Goal: Download file/media

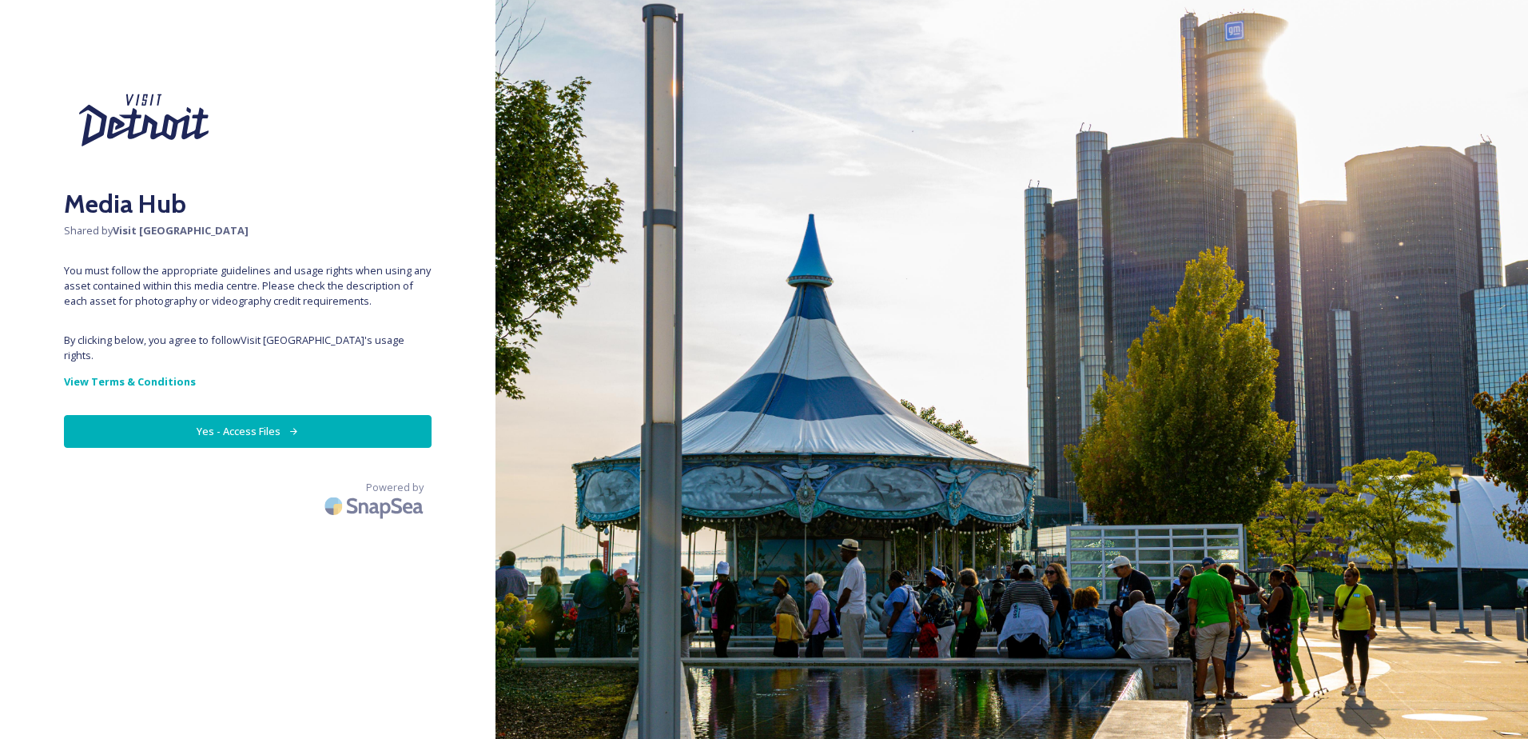
click at [252, 419] on button "Yes - Access Files" at bounding box center [248, 431] width 368 height 33
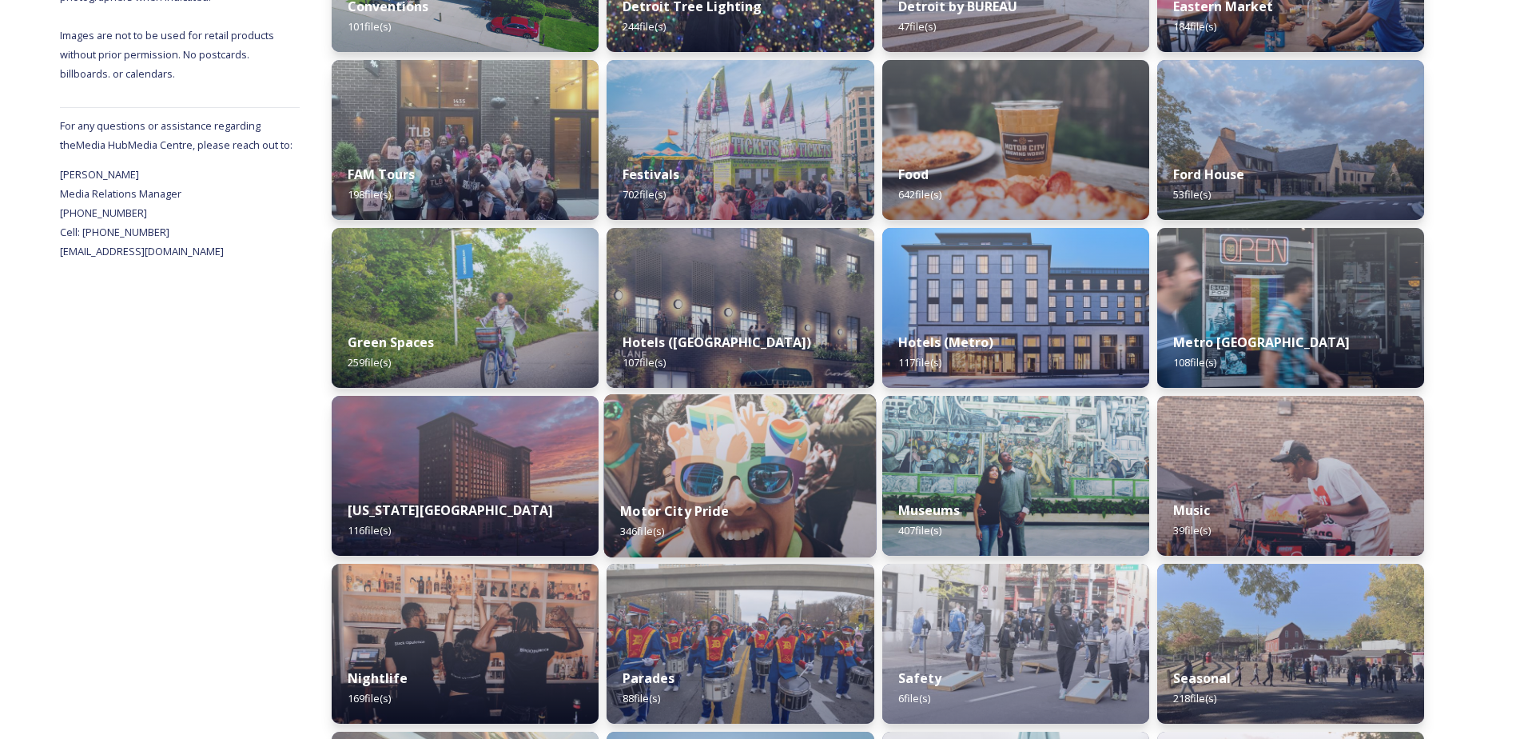
scroll to position [560, 0]
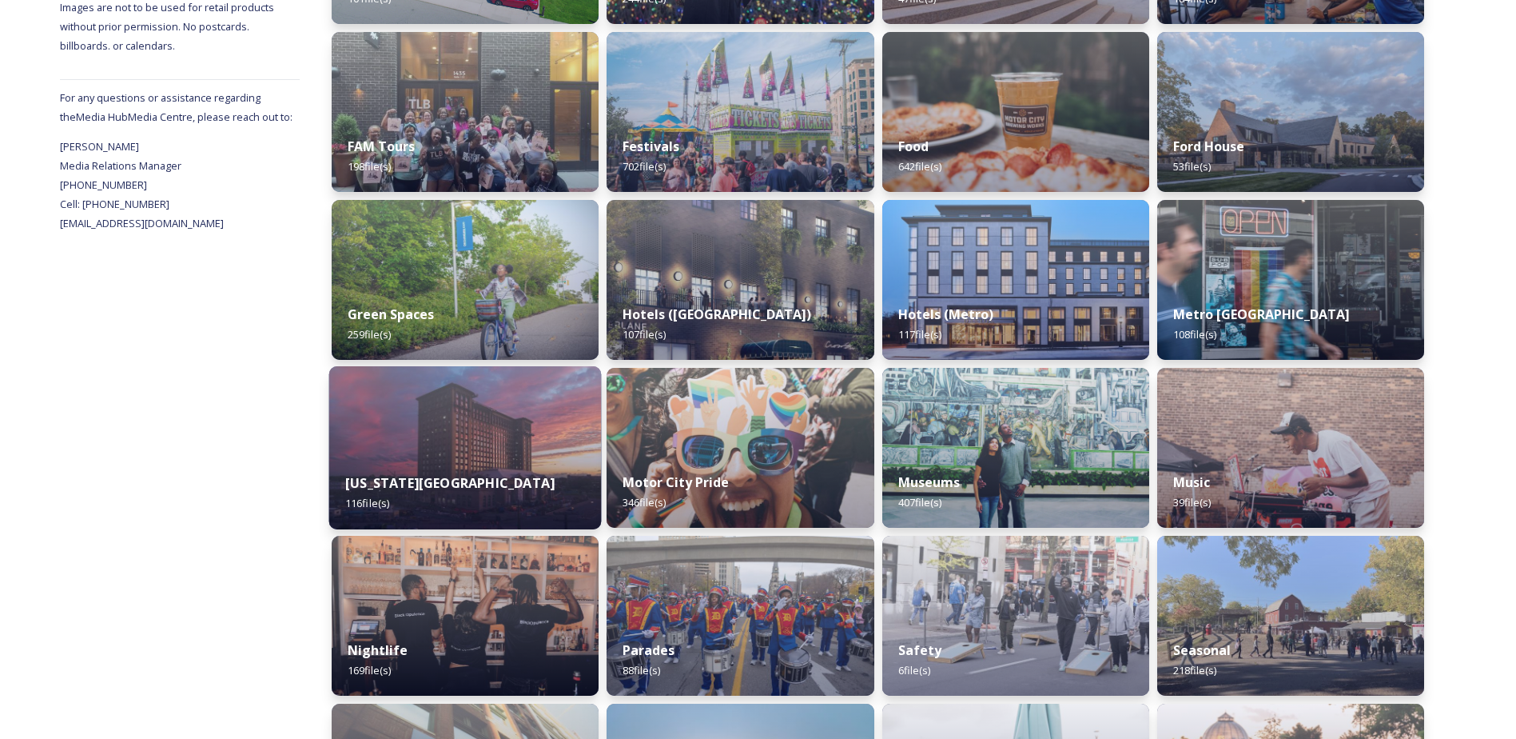
click at [506, 454] on img at bounding box center [465, 447] width 273 height 163
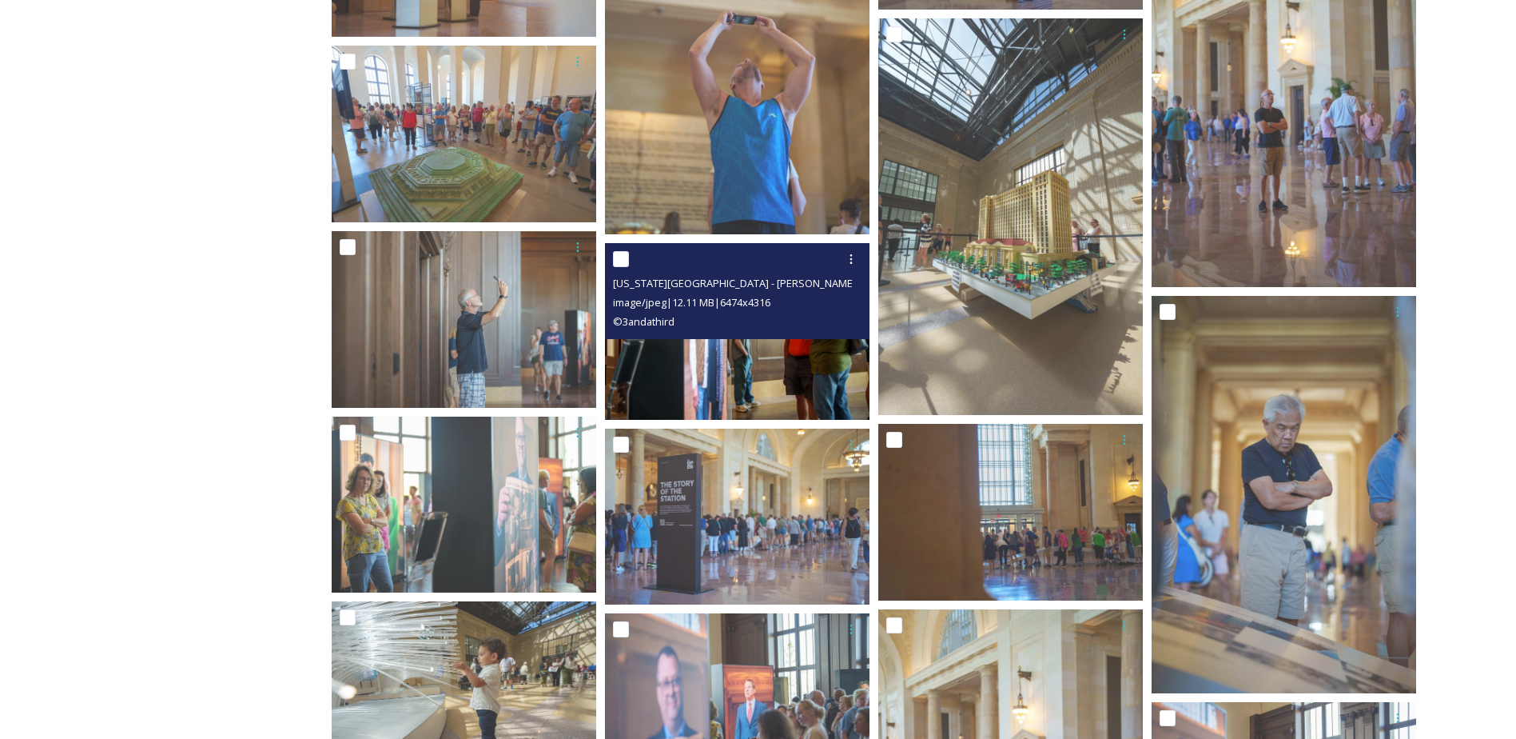
scroll to position [4956, 0]
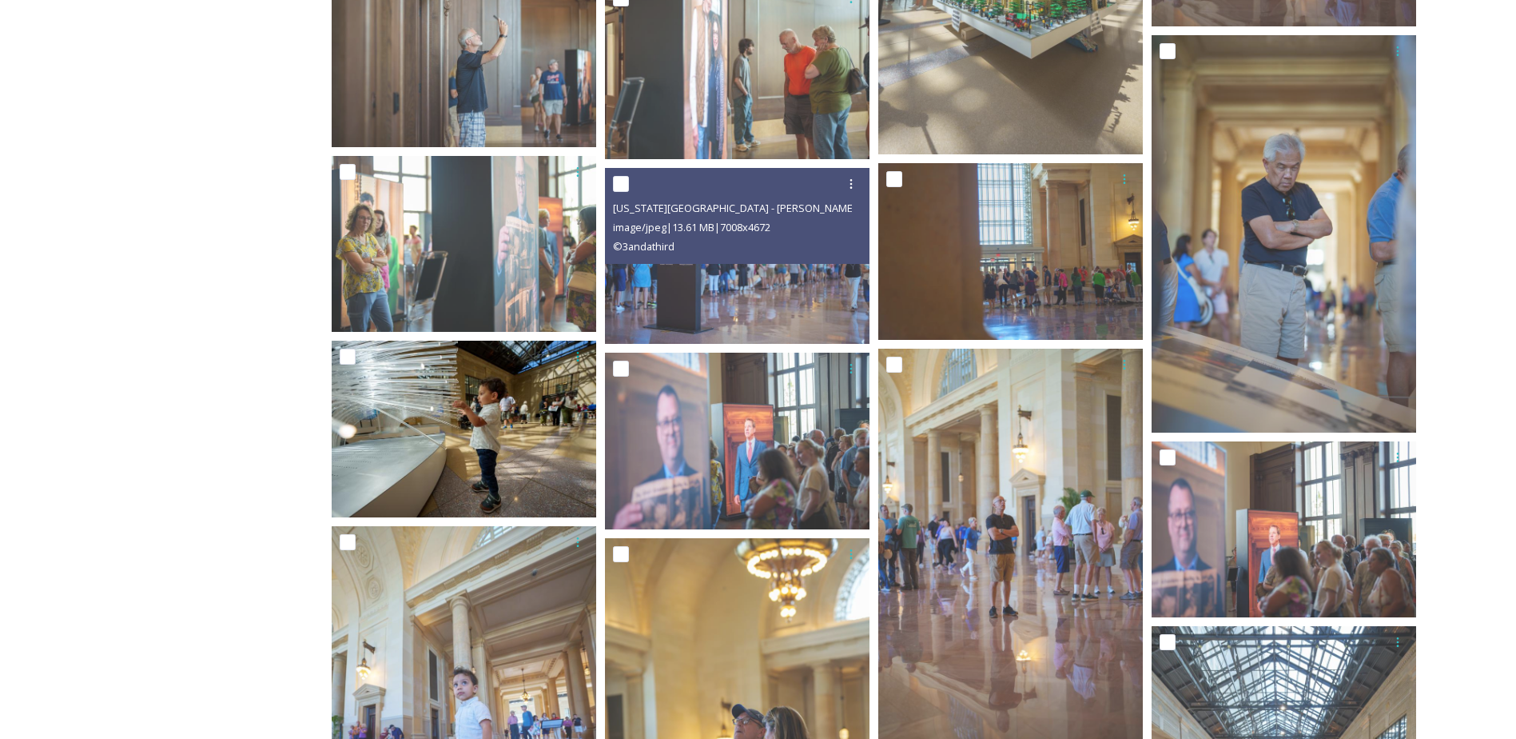
drag, startPoint x: 630, startPoint y: 253, endPoint x: 481, endPoint y: 352, distance: 178.7
click at [481, 352] on div at bounding box center [466, 356] width 253 height 29
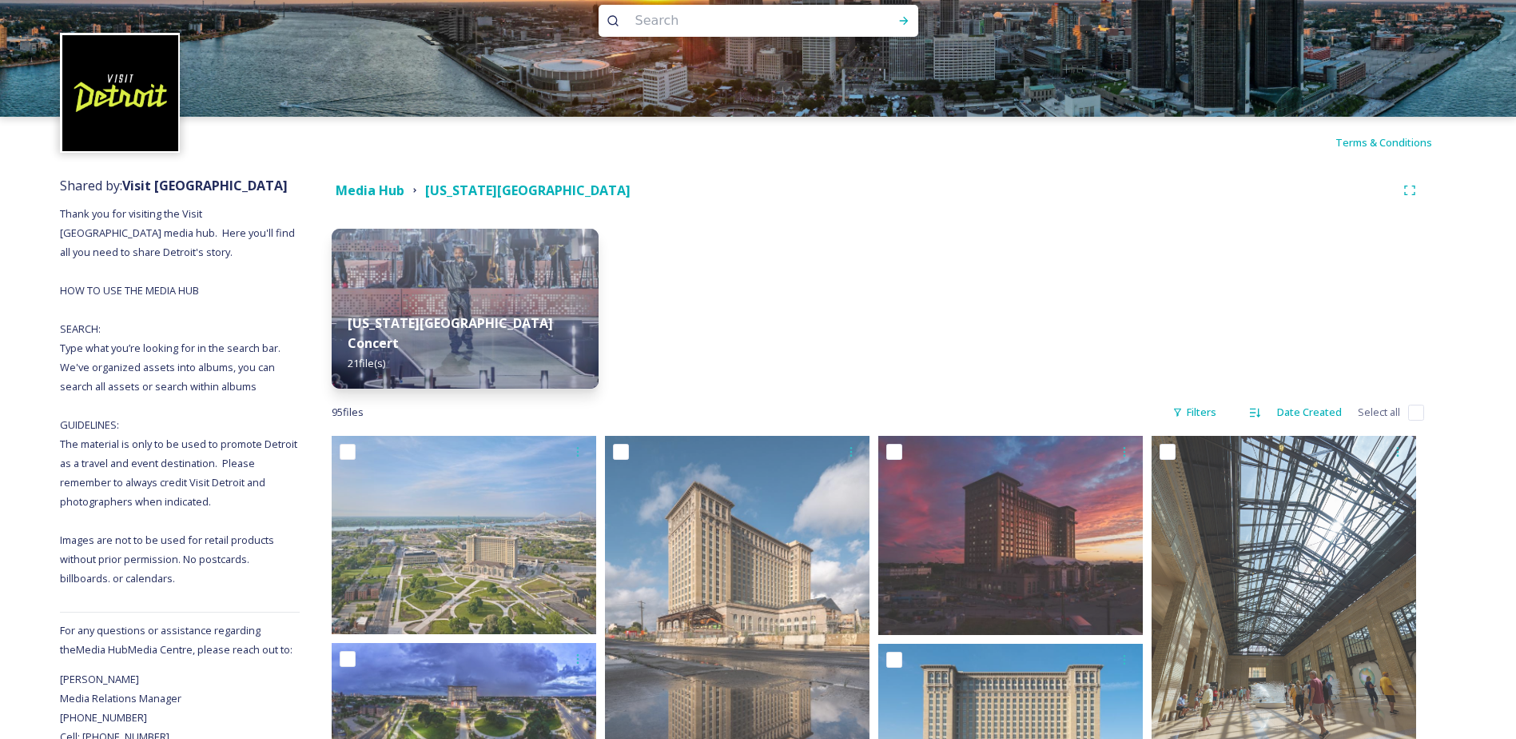
scroll to position [0, 0]
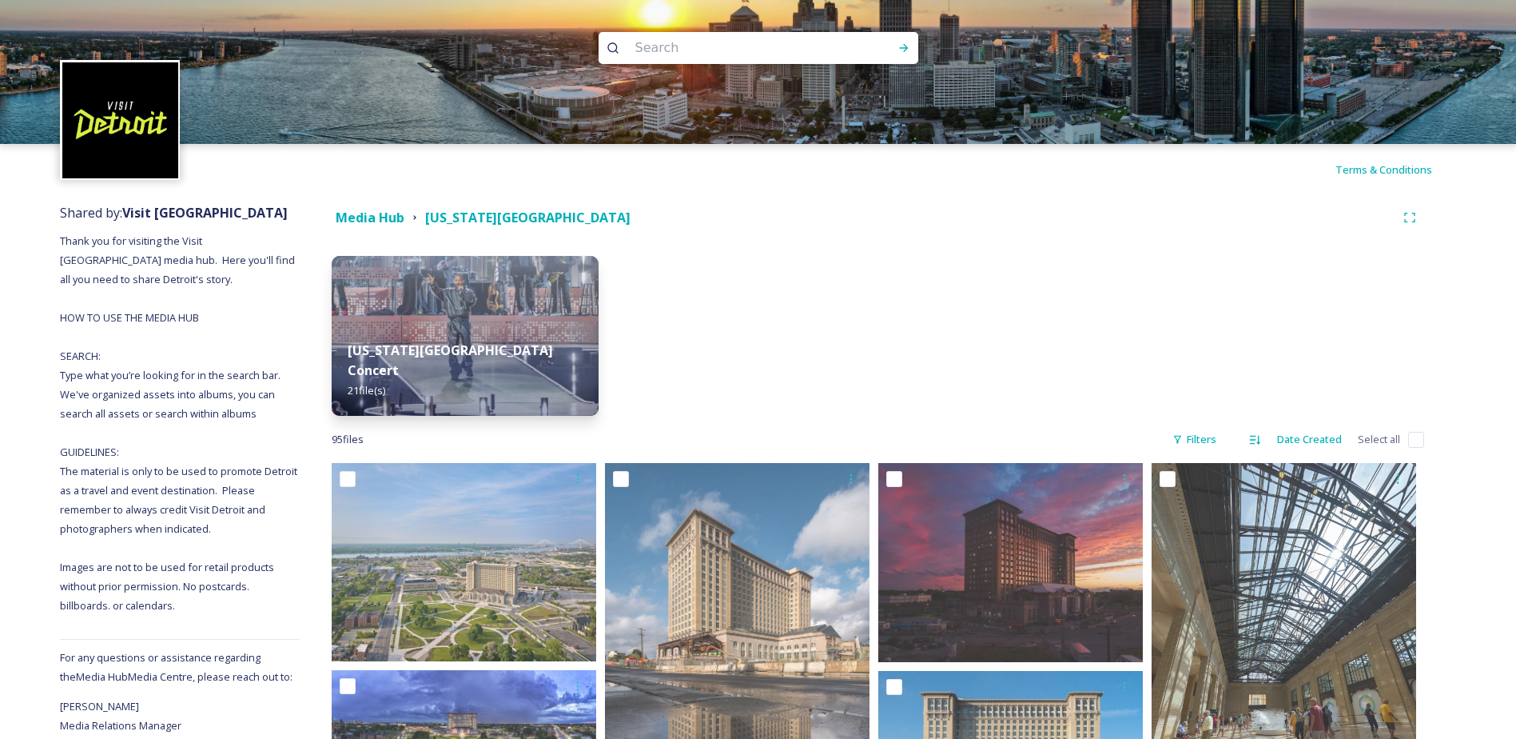
click at [750, 373] on div at bounding box center [740, 336] width 267 height 160
click at [700, 43] on input at bounding box center [736, 47] width 219 height 35
type input "d"
type input "skyline"
click at [902, 46] on icon at bounding box center [904, 48] width 13 height 13
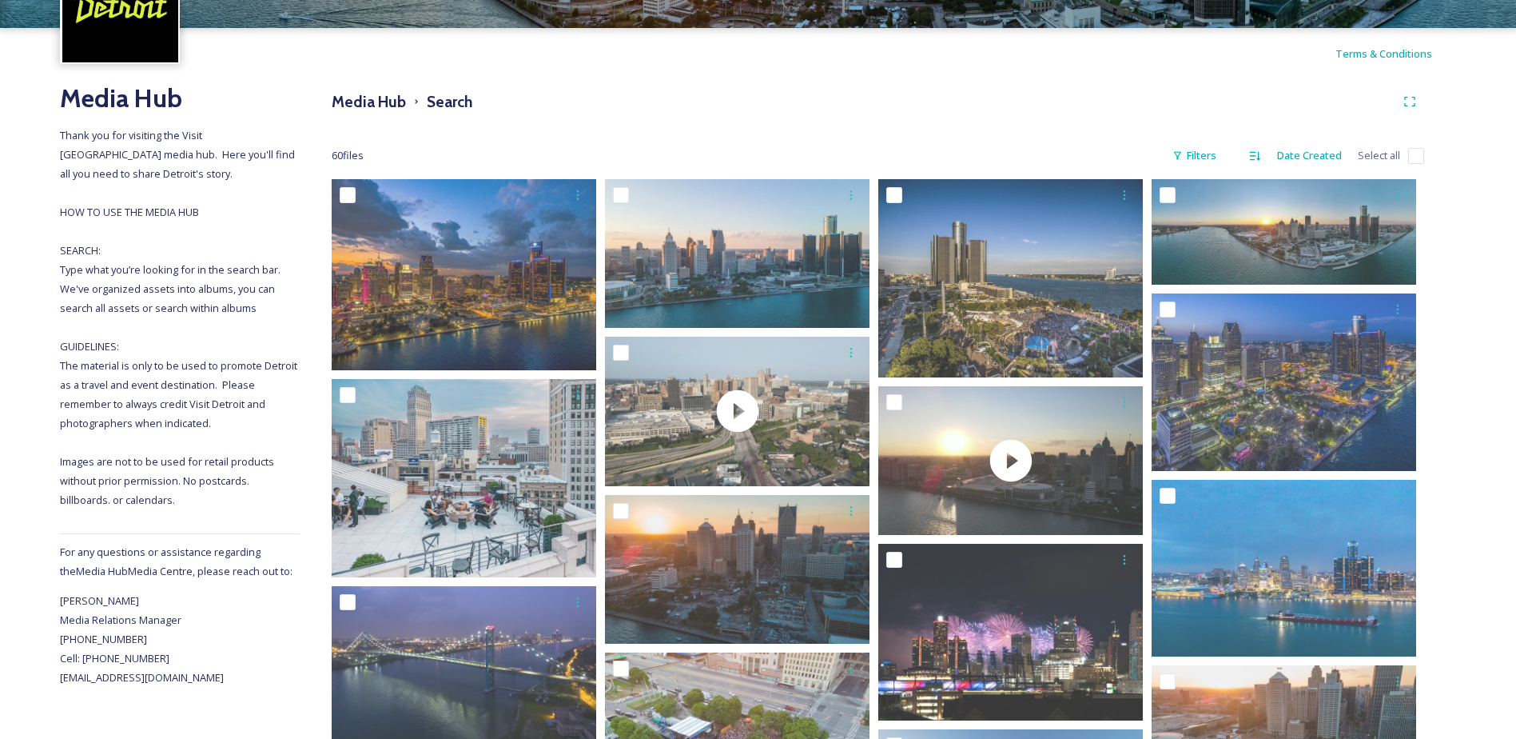
scroll to position [144, 0]
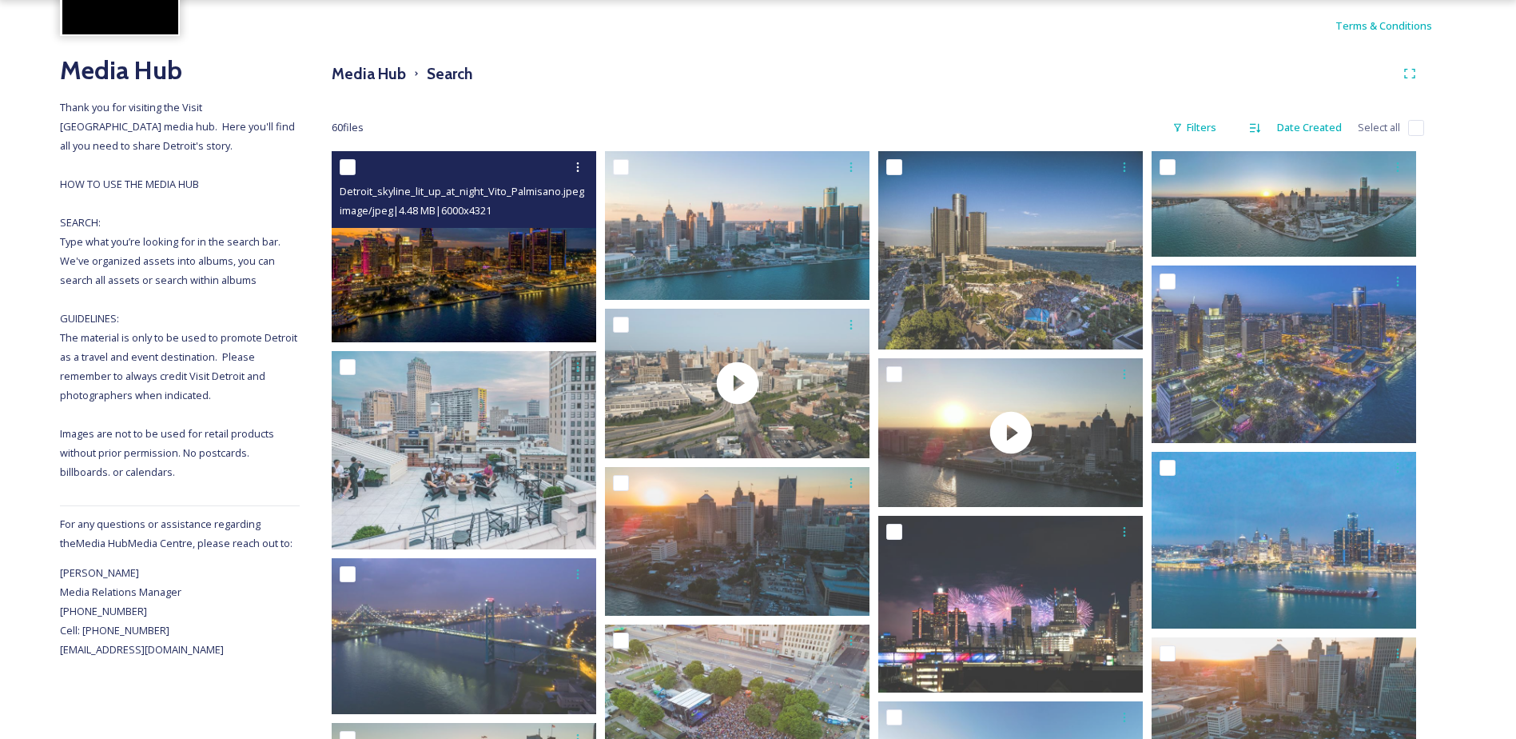
click at [485, 281] on img at bounding box center [464, 246] width 265 height 190
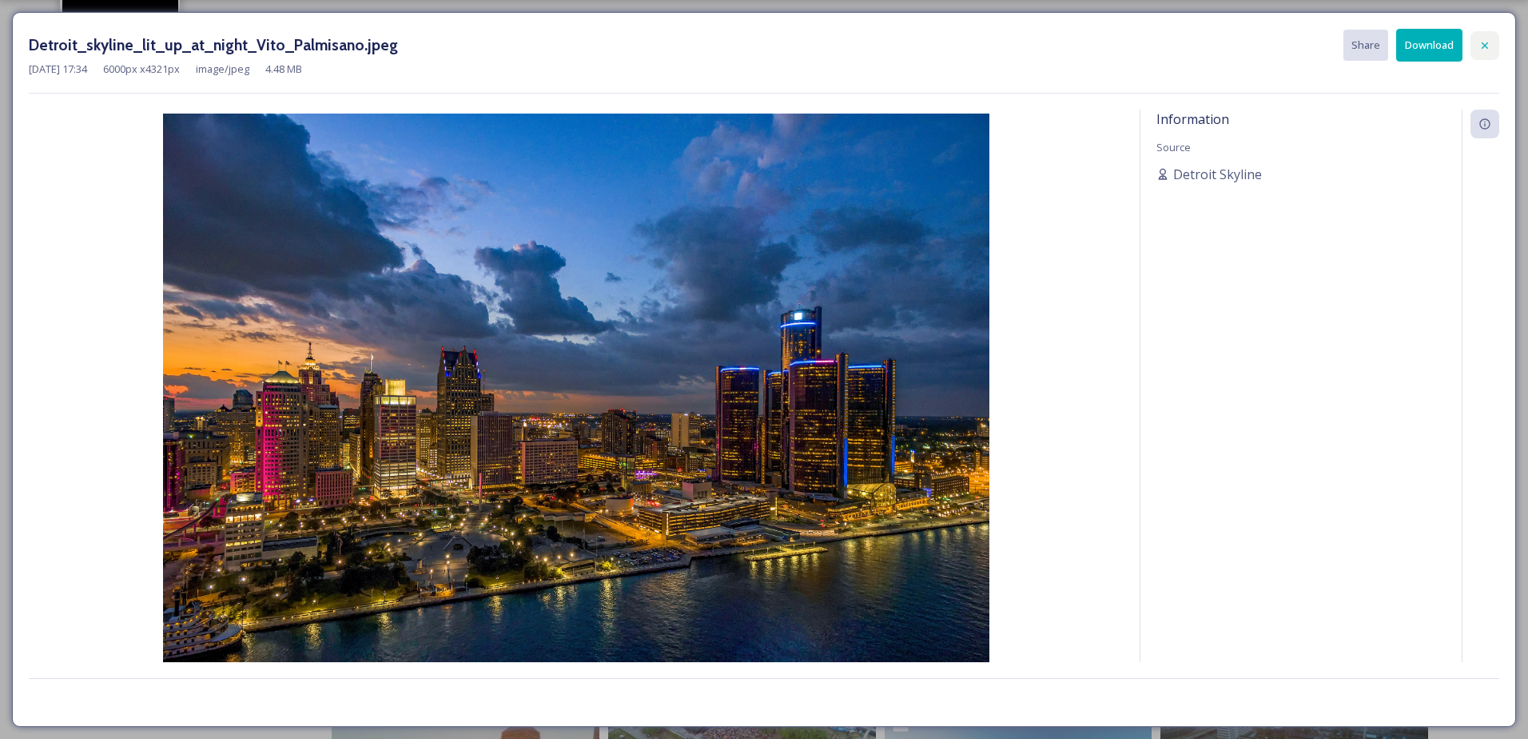
click at [1486, 49] on icon at bounding box center [1485, 45] width 13 height 13
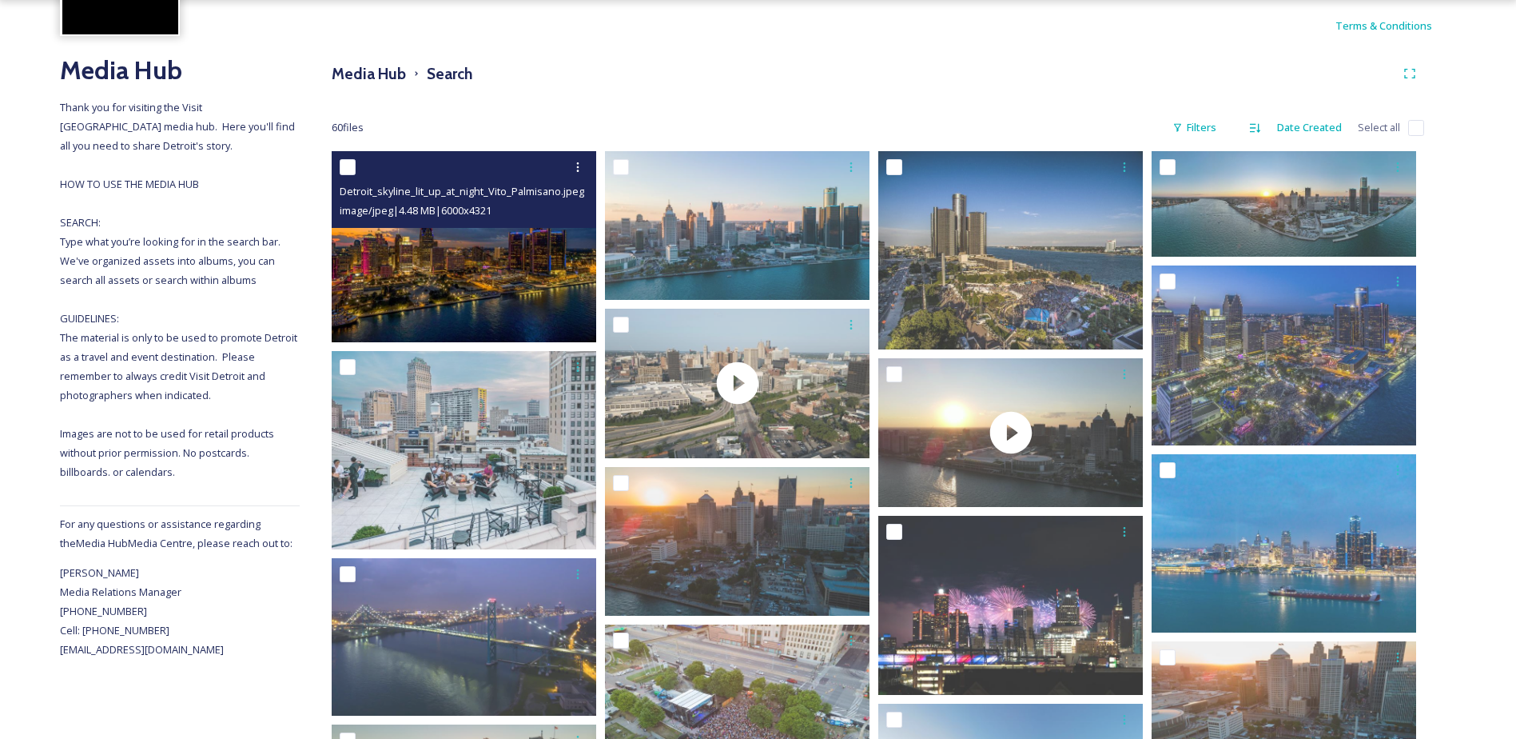
click at [355, 173] on input "checkbox" at bounding box center [348, 167] width 16 height 16
checkbox input "true"
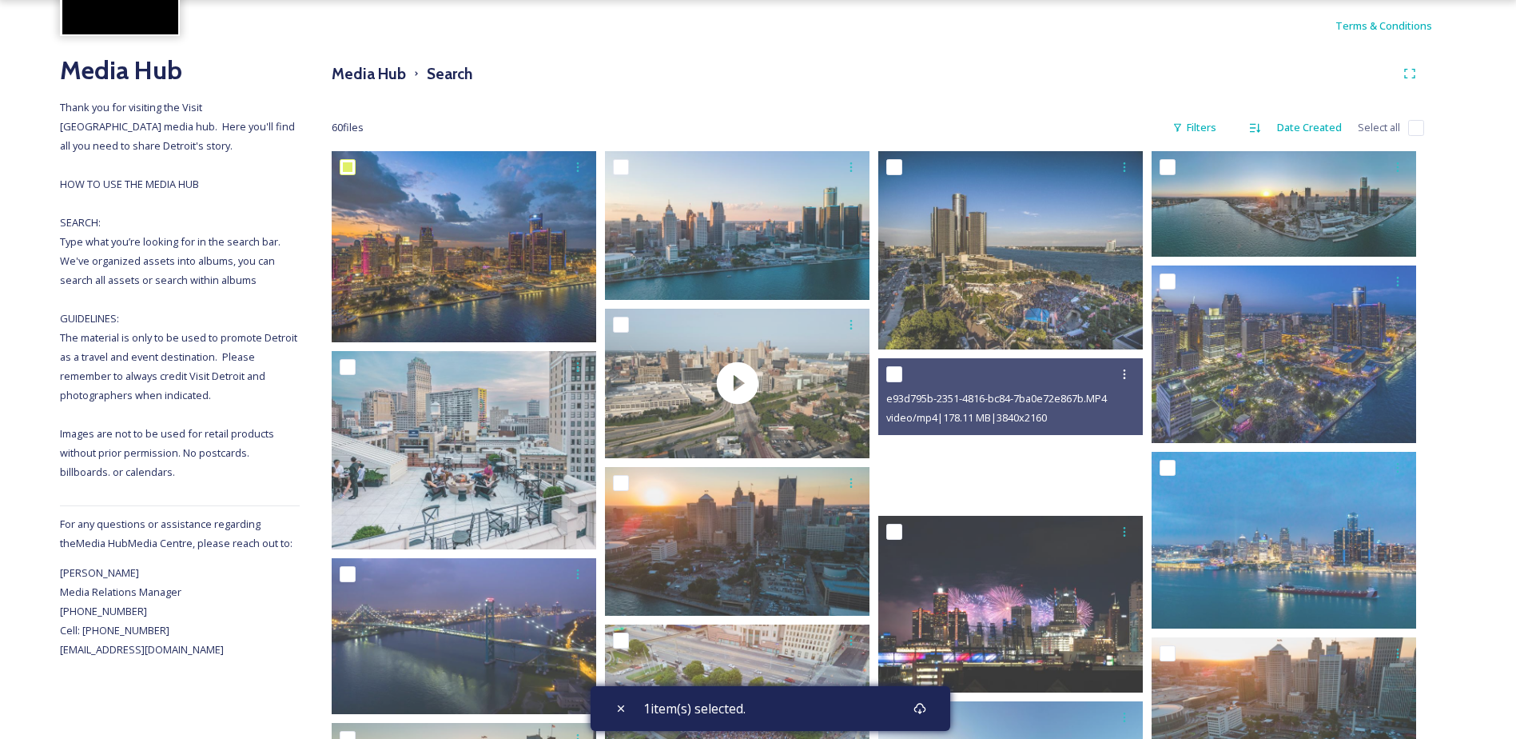
click at [1012, 444] on video "e93d795b-2351-4816-bc84-7ba0e72e867b.MP4" at bounding box center [1010, 432] width 265 height 149
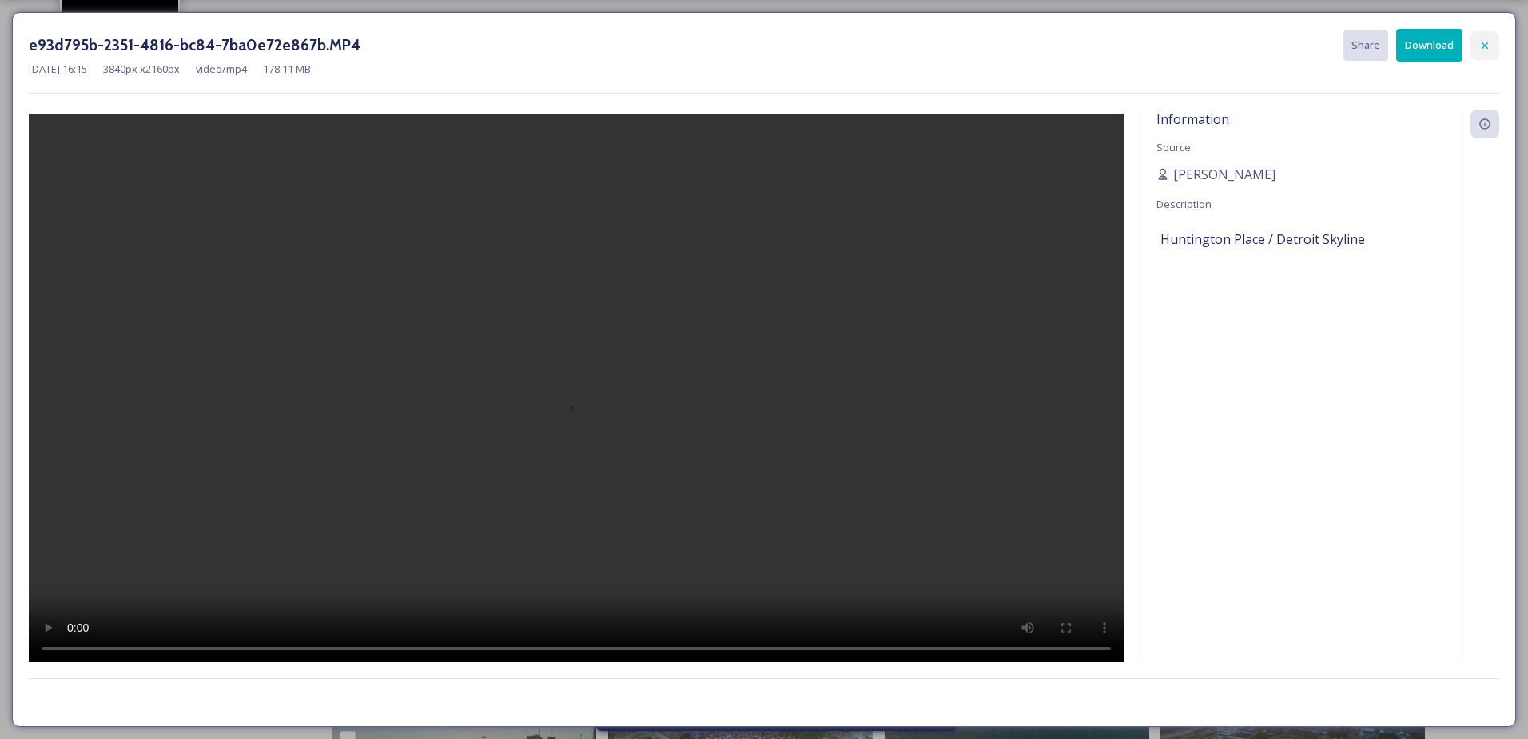
click at [1492, 49] on div at bounding box center [1485, 45] width 29 height 29
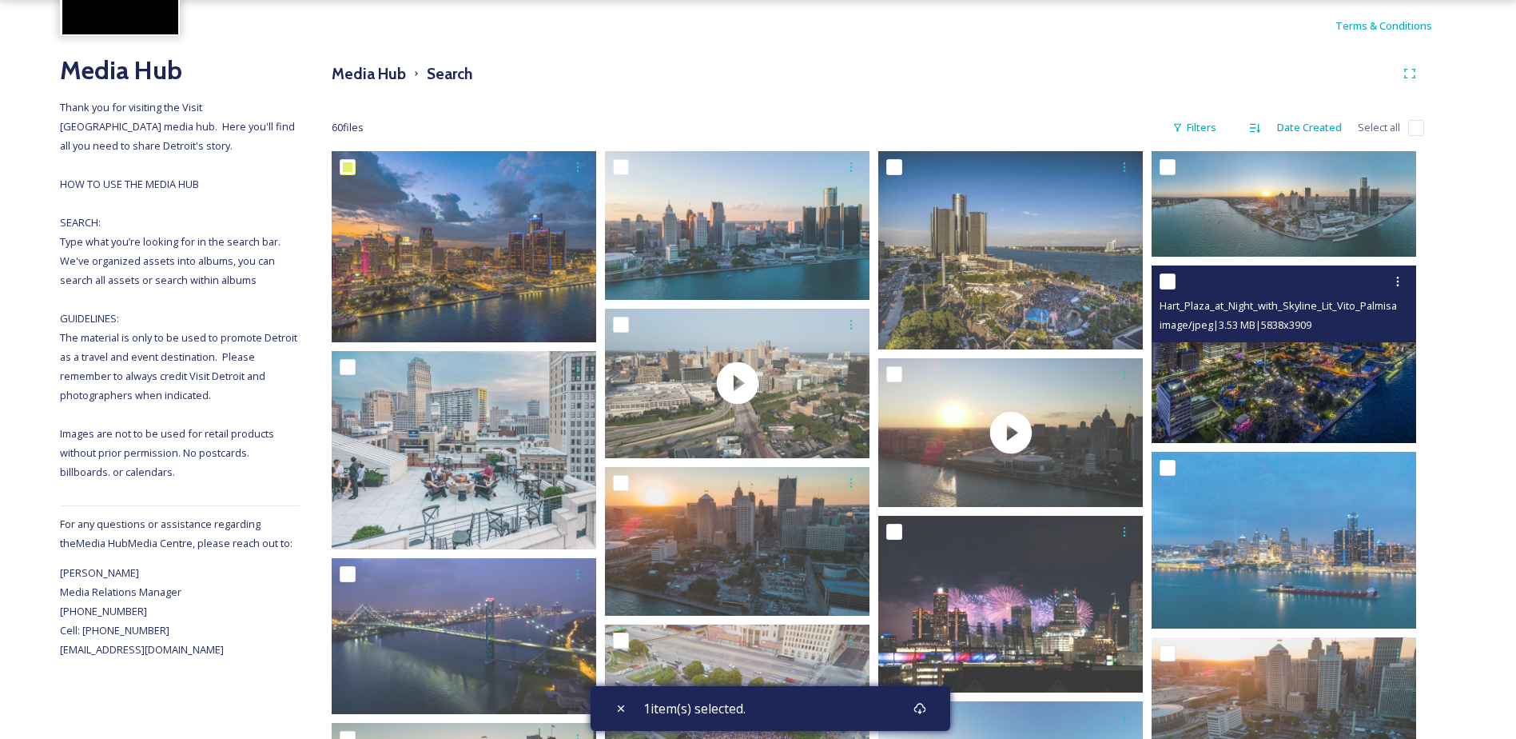
click at [1280, 321] on span "image/jpeg | 3.53 MB | 5838 x 3909" at bounding box center [1236, 324] width 152 height 14
click at [1234, 369] on img at bounding box center [1284, 353] width 265 height 177
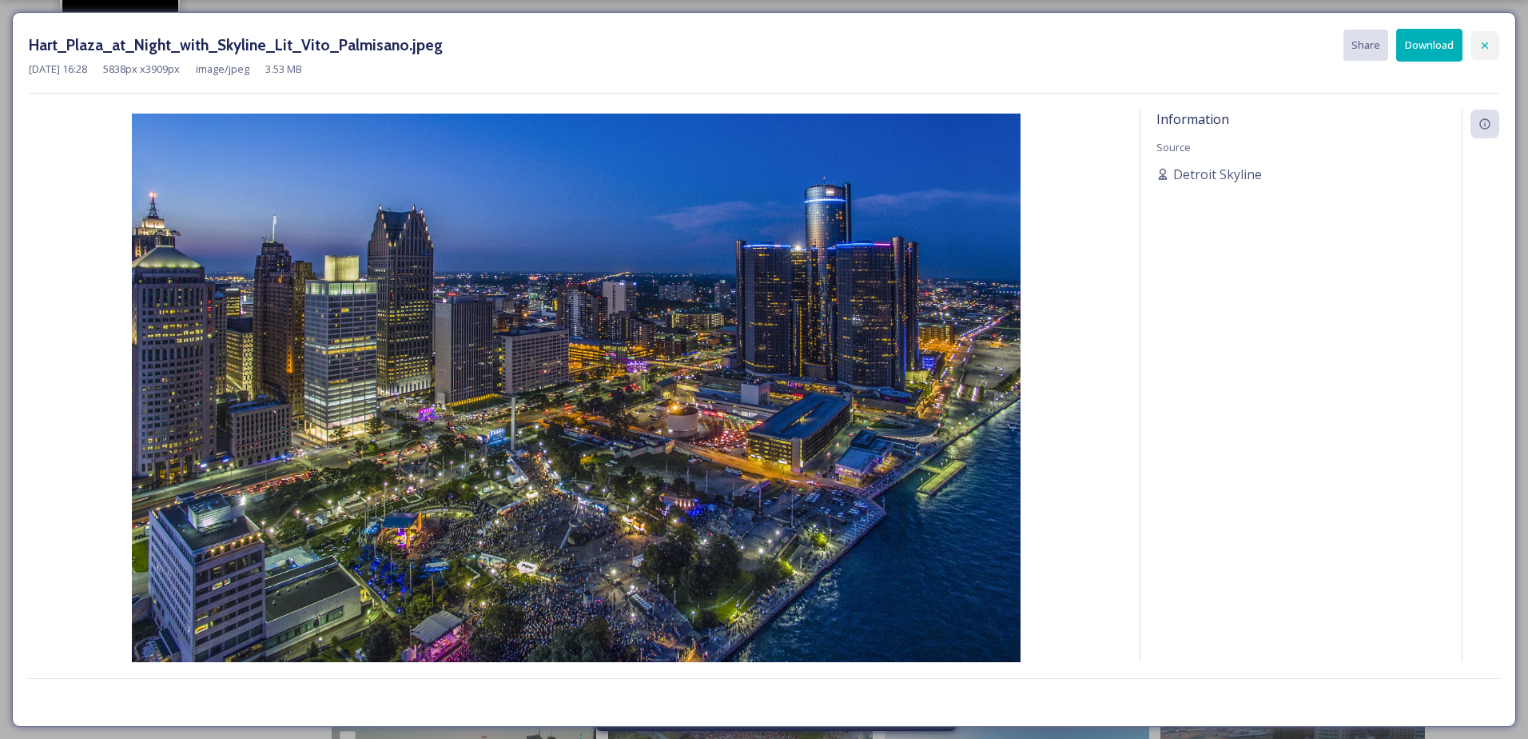
click at [1488, 44] on icon at bounding box center [1485, 45] width 13 height 13
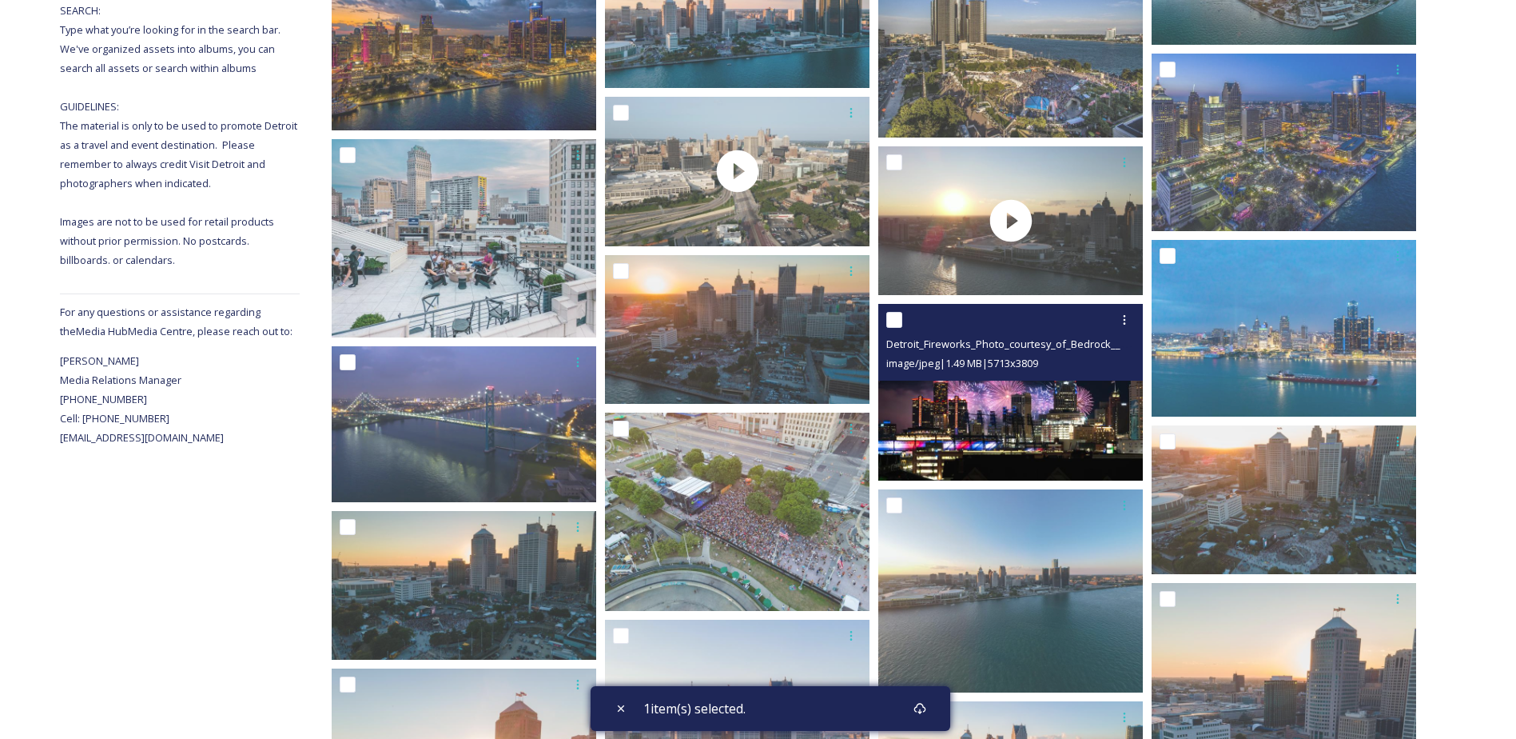
scroll to position [384, 0]
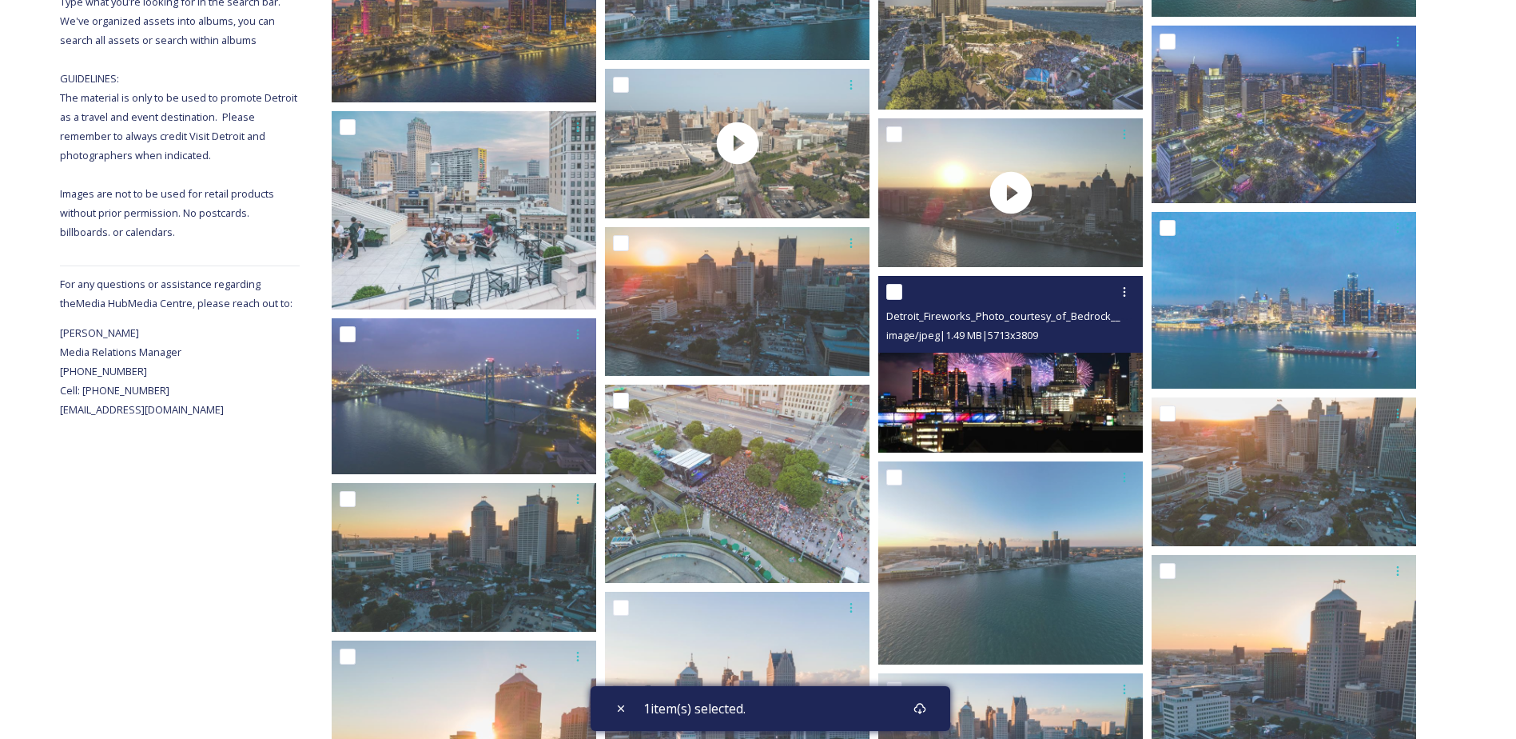
click at [979, 372] on img at bounding box center [1010, 364] width 265 height 177
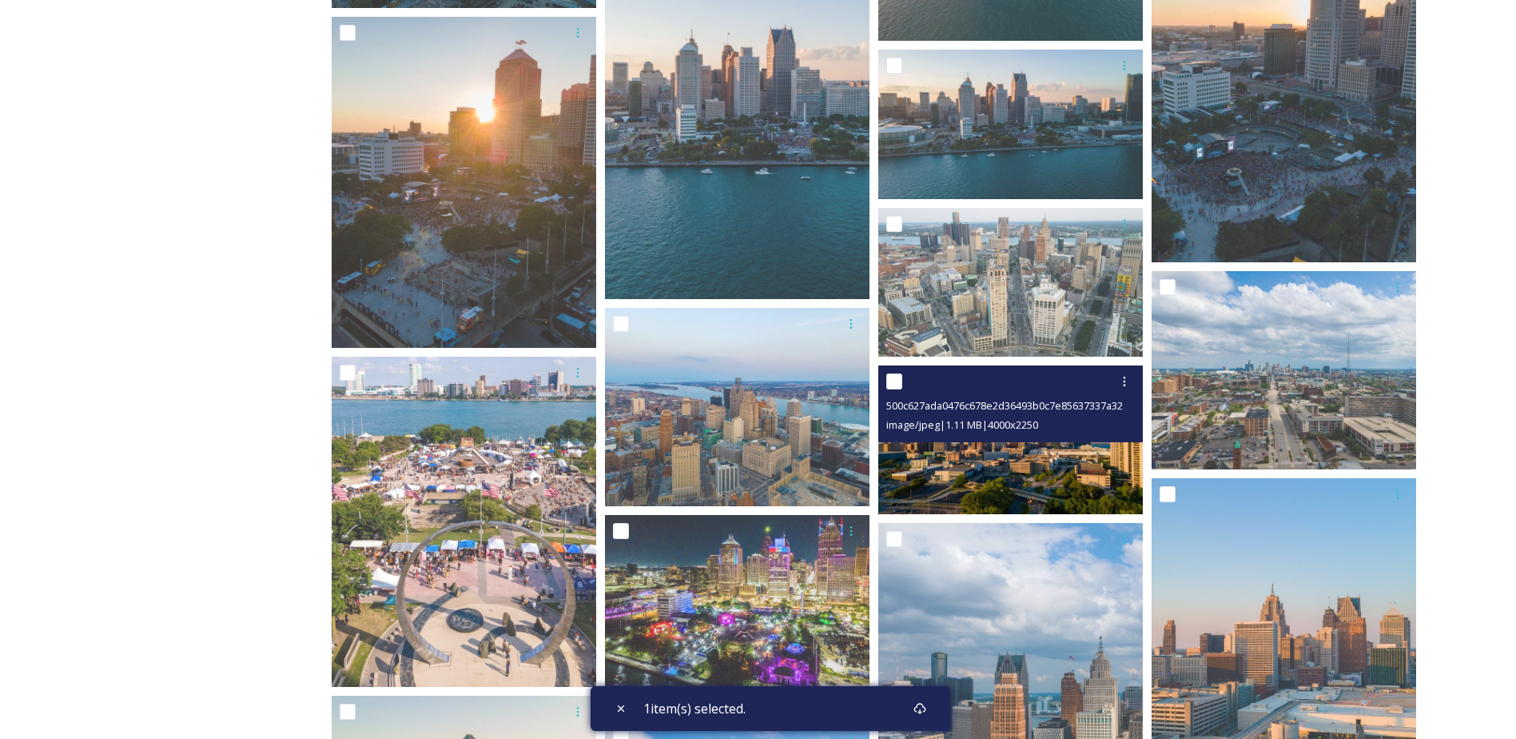
scroll to position [1119, 0]
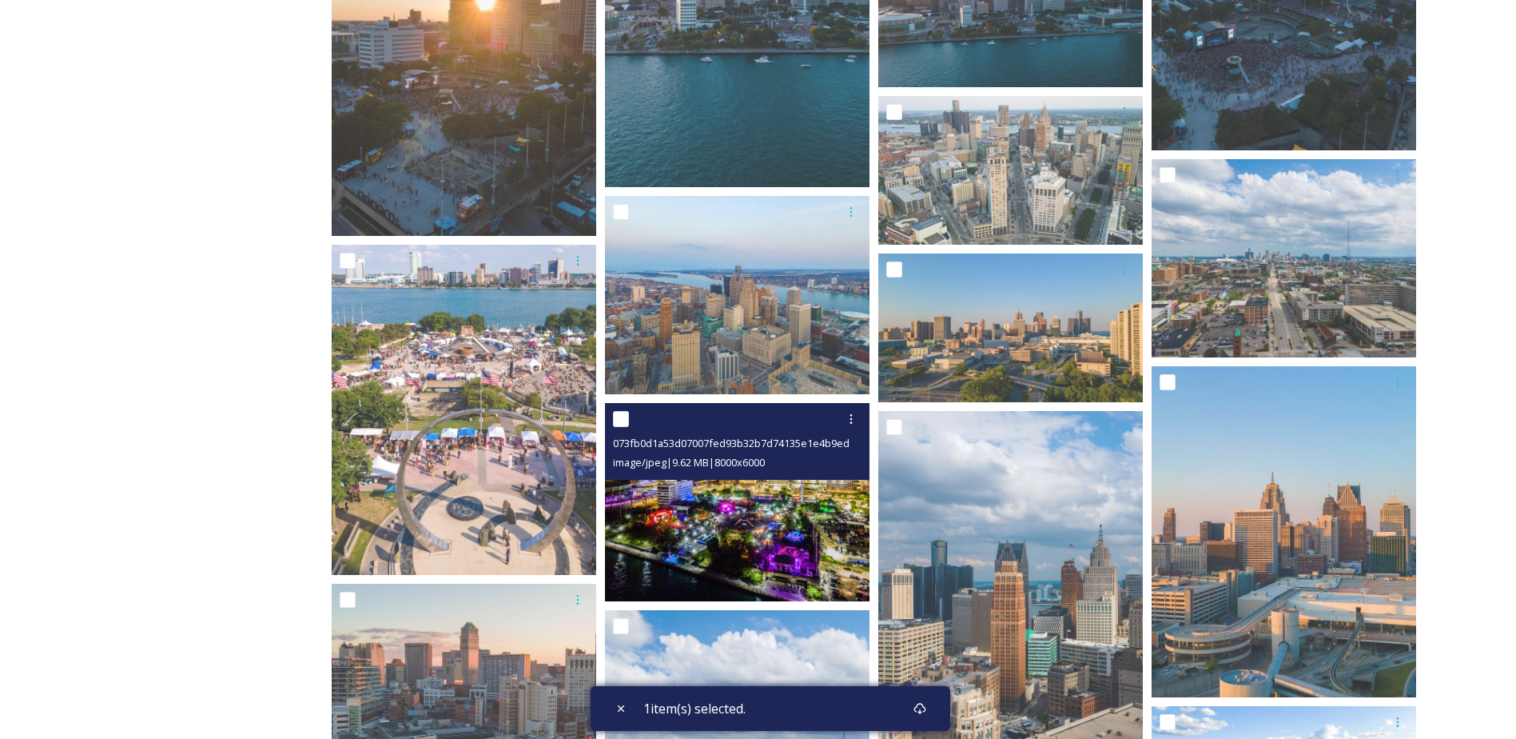
click at [707, 527] on img at bounding box center [737, 502] width 265 height 198
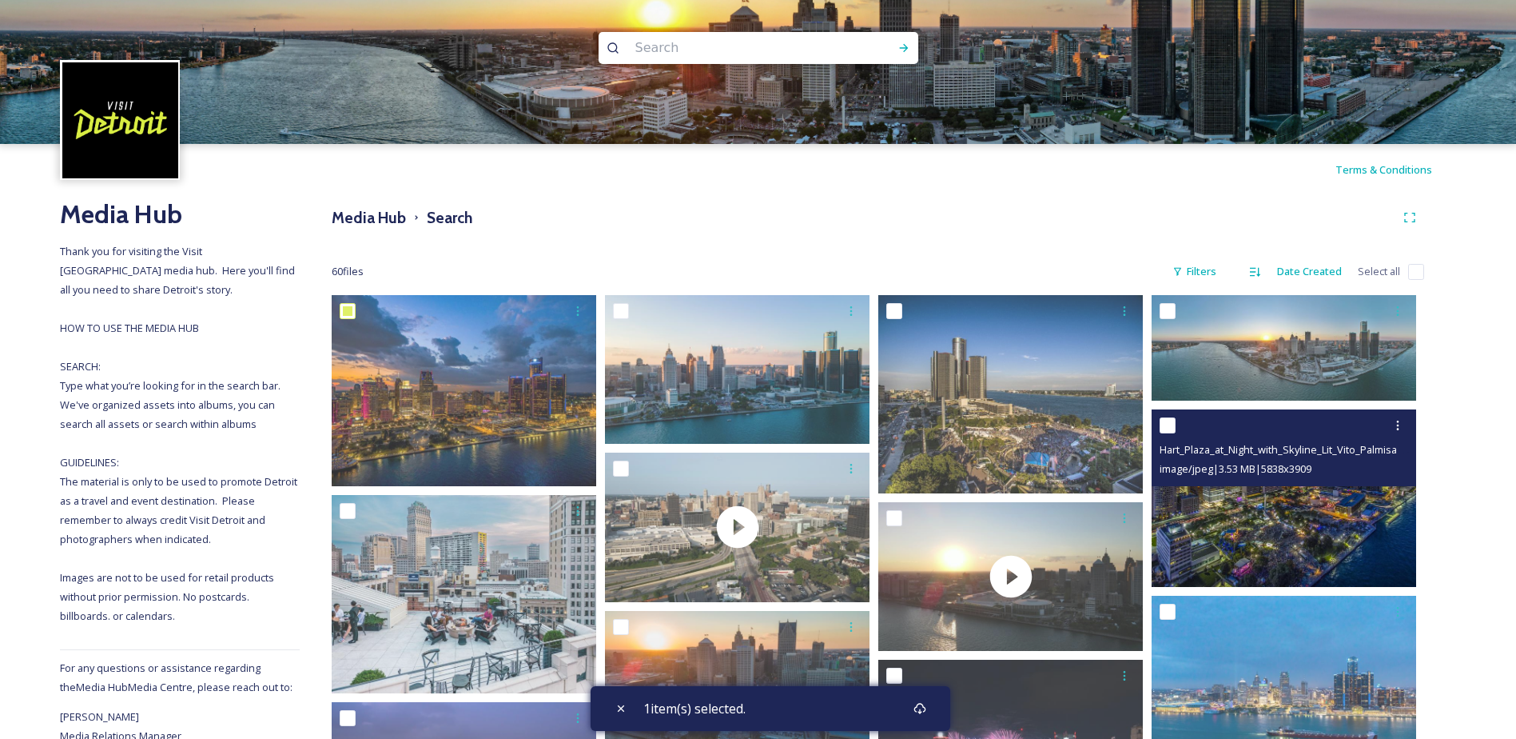
click at [1177, 426] on div at bounding box center [1286, 425] width 253 height 29
click at [1158, 416] on div "Hart_Plaza_at_Night_with_Skyline_Lit_Vito_Palmisano.jpeg image/jpeg | 3.53 MB |…" at bounding box center [1284, 447] width 265 height 77
click at [1169, 429] on input "checkbox" at bounding box center [1168, 425] width 16 height 16
checkbox input "true"
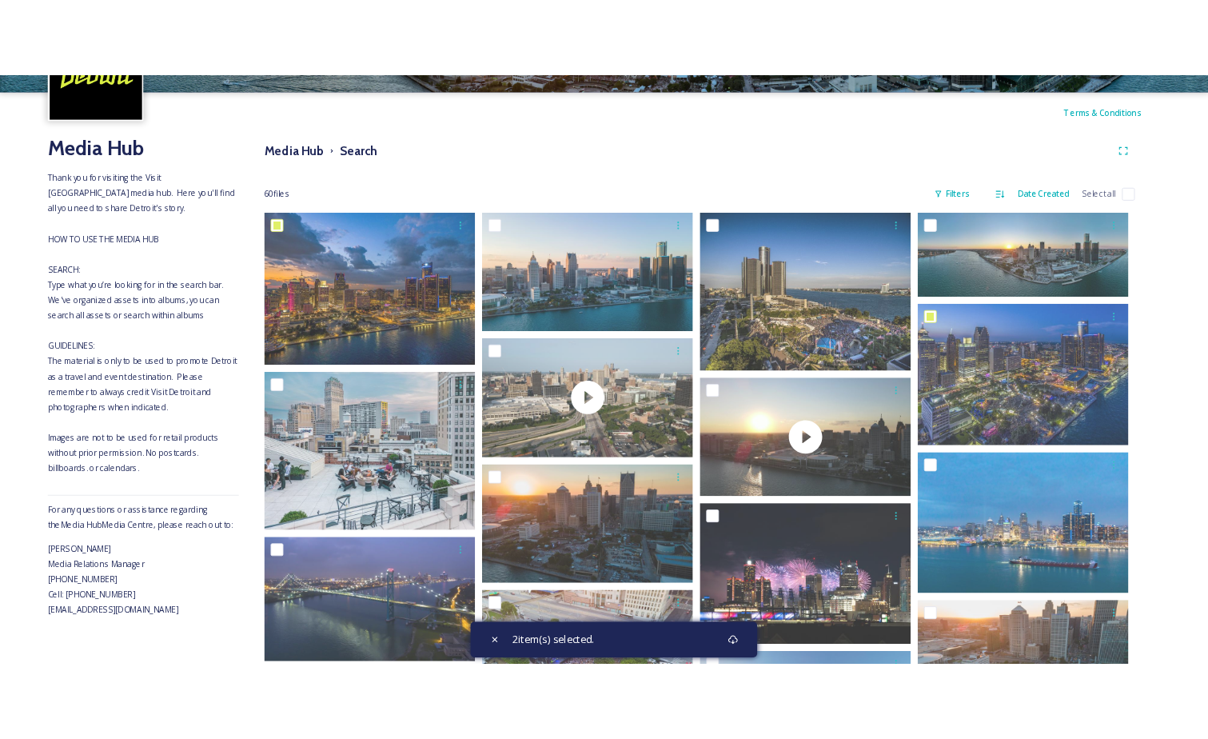
scroll to position [160, 0]
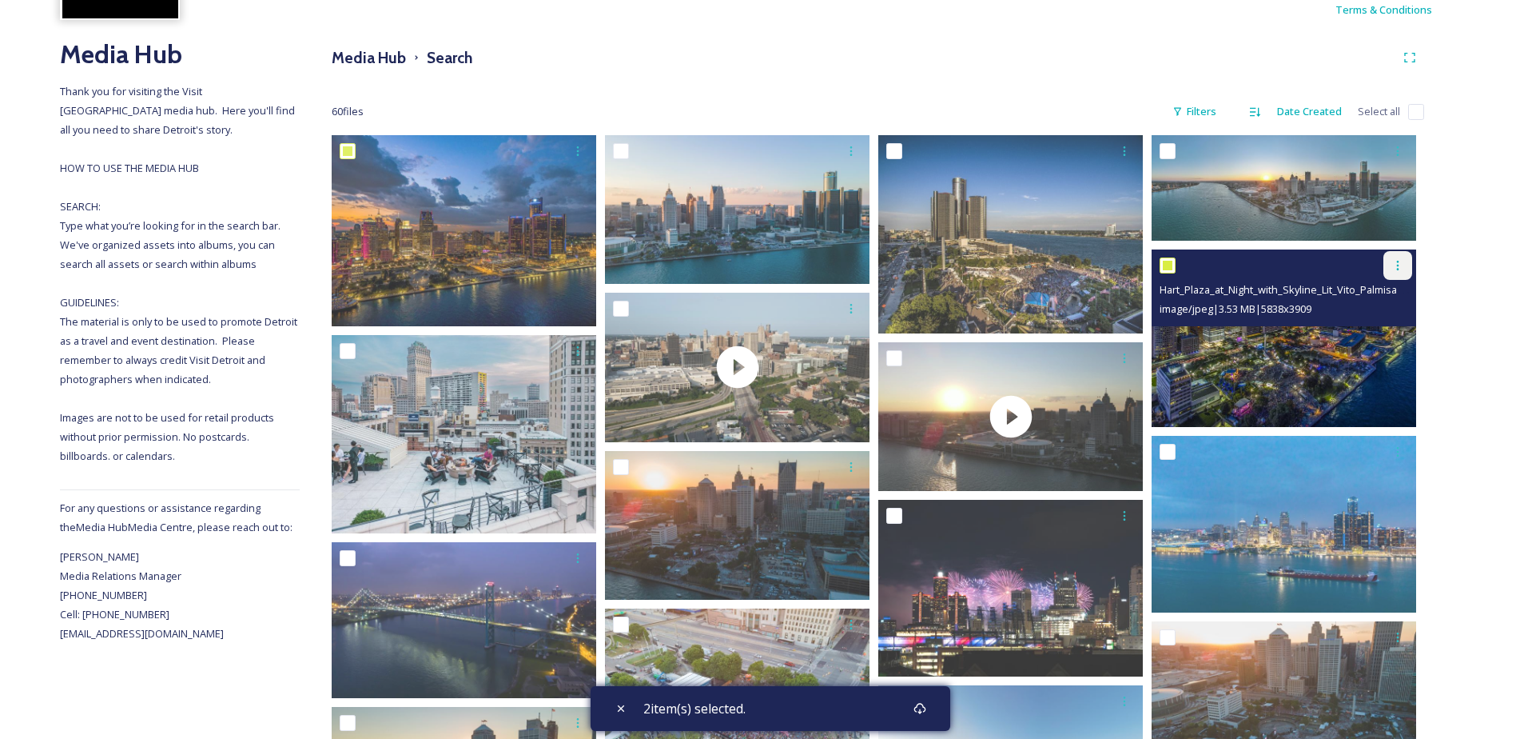
click at [1396, 261] on icon at bounding box center [1398, 265] width 13 height 13
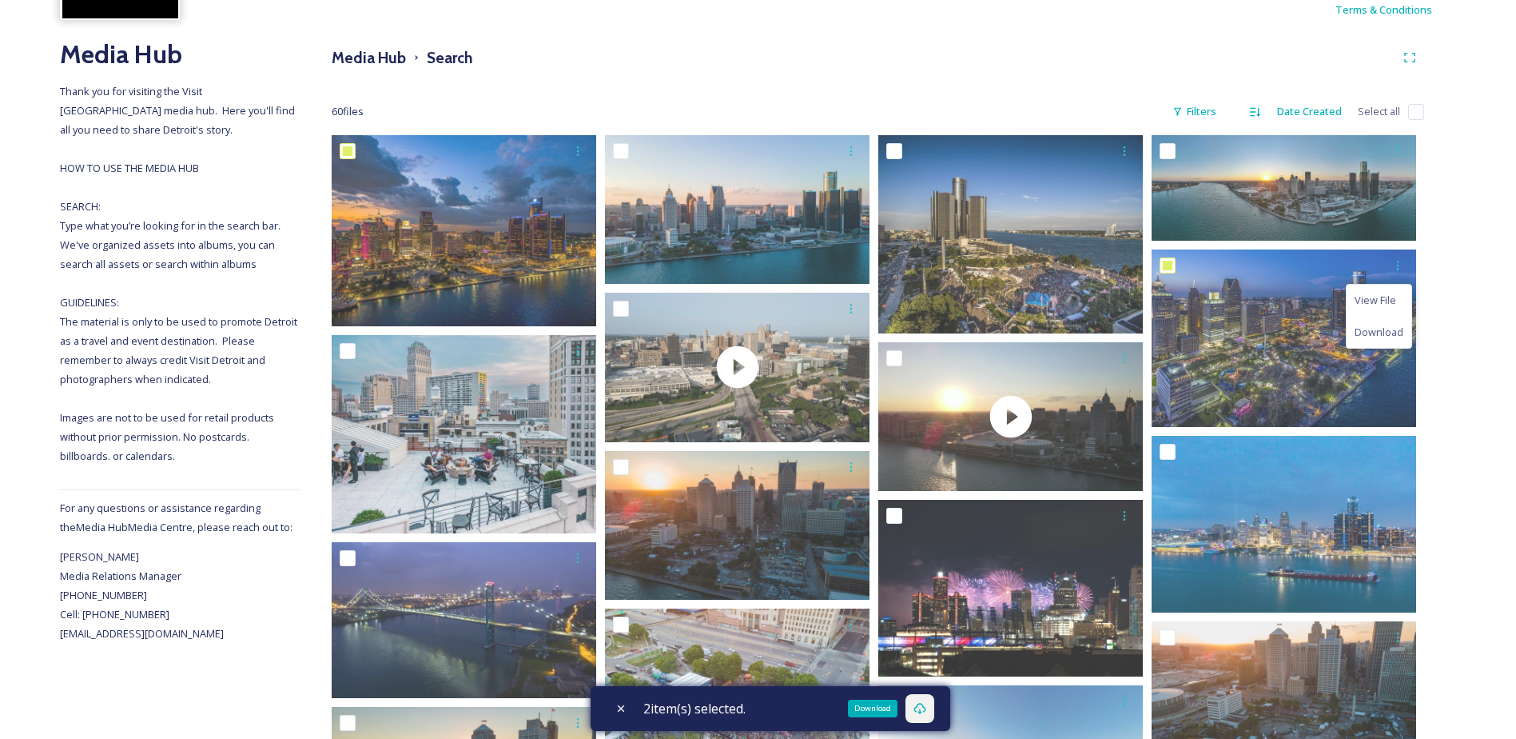
click at [926, 706] on icon at bounding box center [920, 708] width 12 height 11
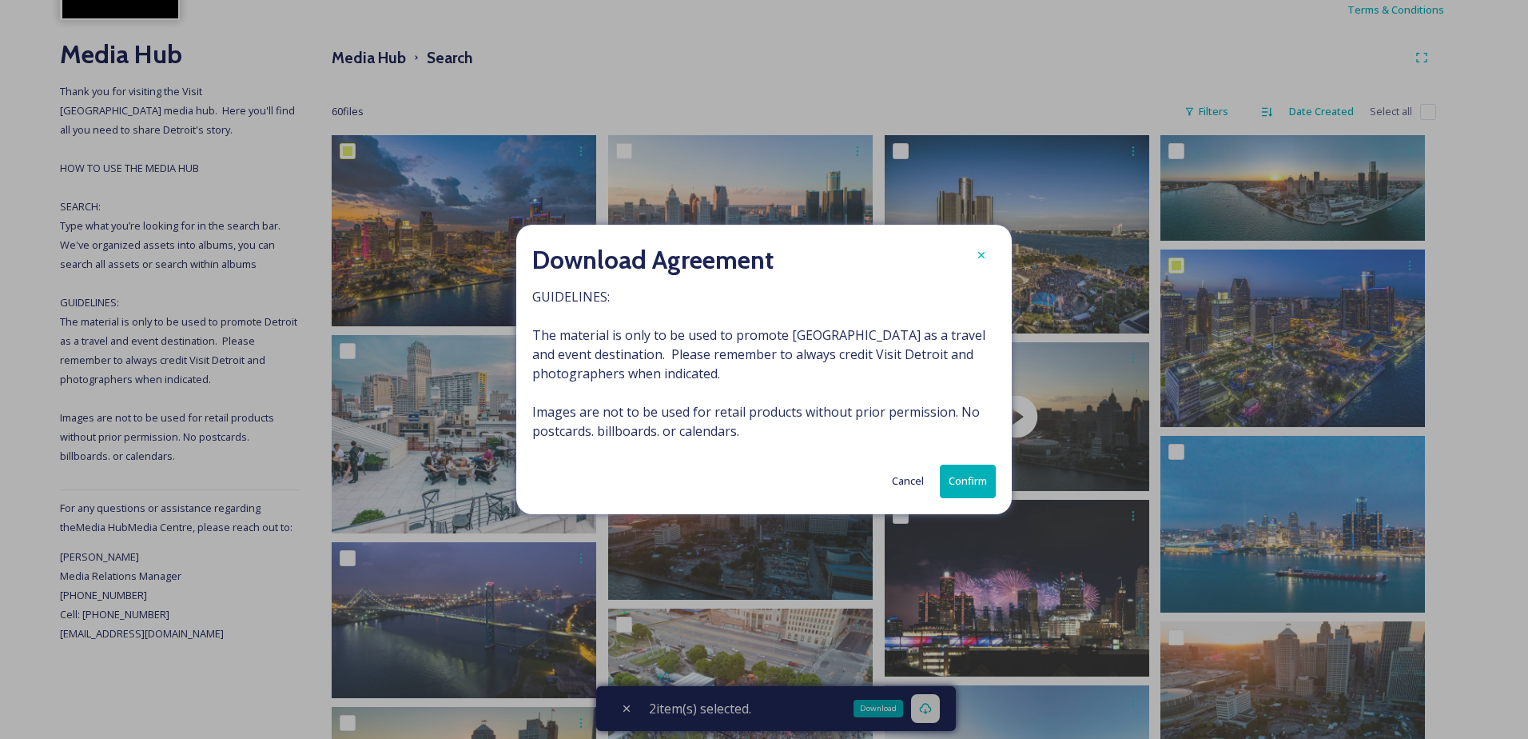
click at [969, 473] on button "Confirm" at bounding box center [968, 480] width 56 height 33
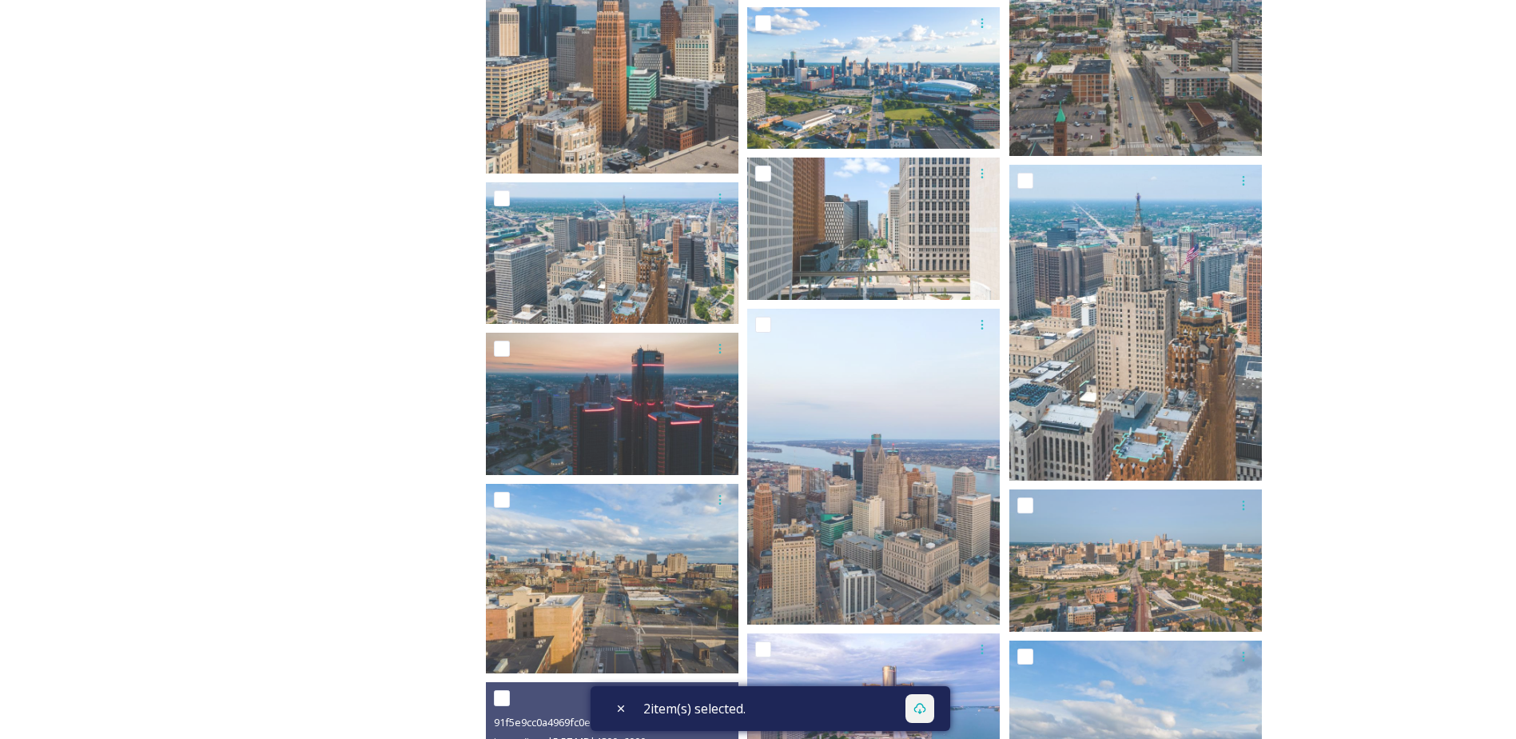
scroll to position [2121, 0]
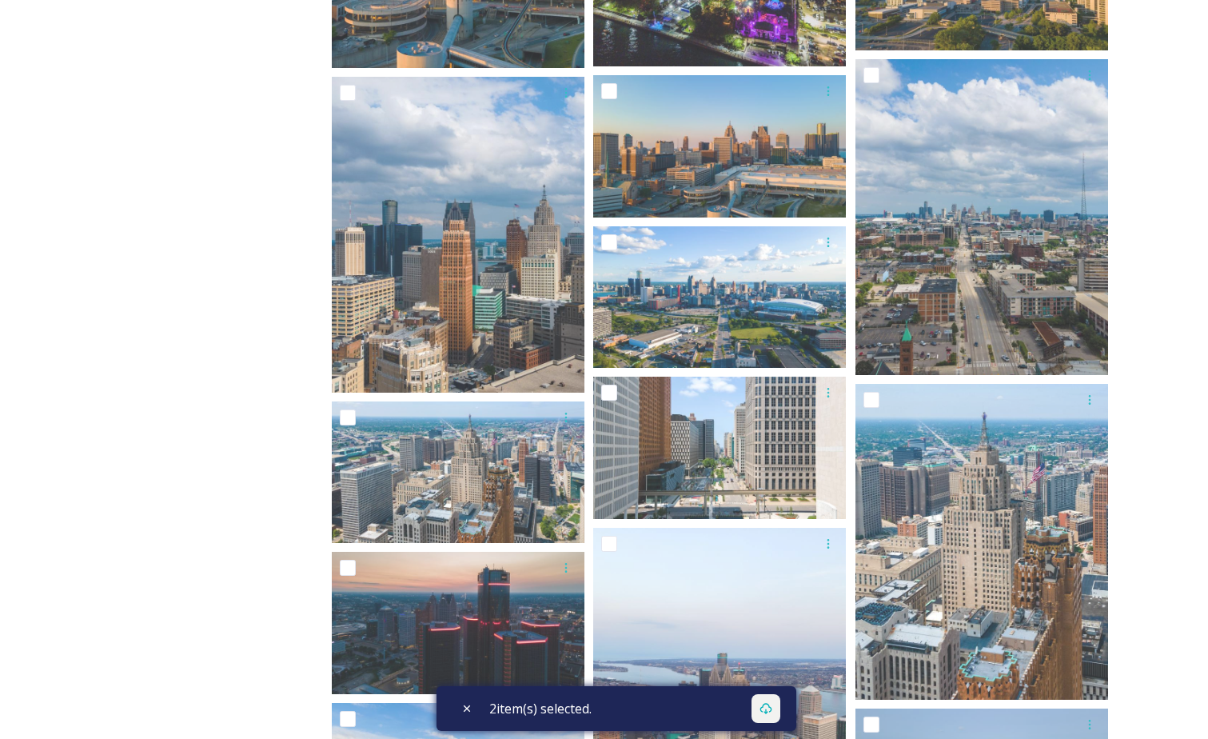
checkbox input "false"
